Goal: Task Accomplishment & Management: Complete application form

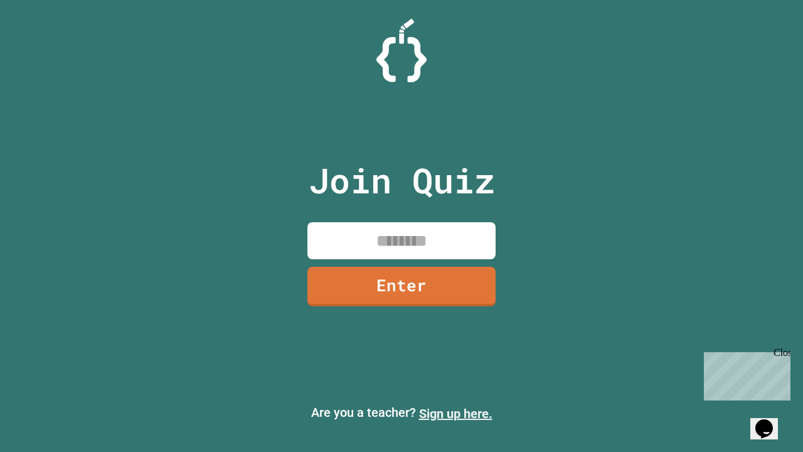
click at [456, 413] on link "Sign up here." at bounding box center [455, 413] width 73 height 15
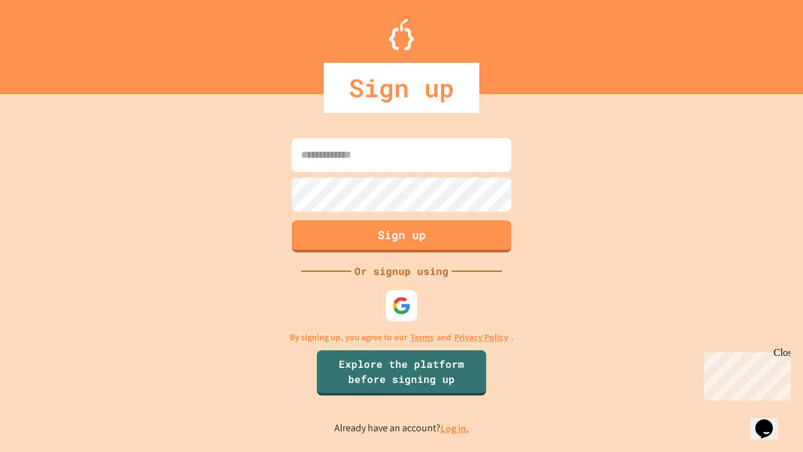
click at [456, 428] on link "Log in." at bounding box center [454, 428] width 29 height 13
